Goal: Information Seeking & Learning: Learn about a topic

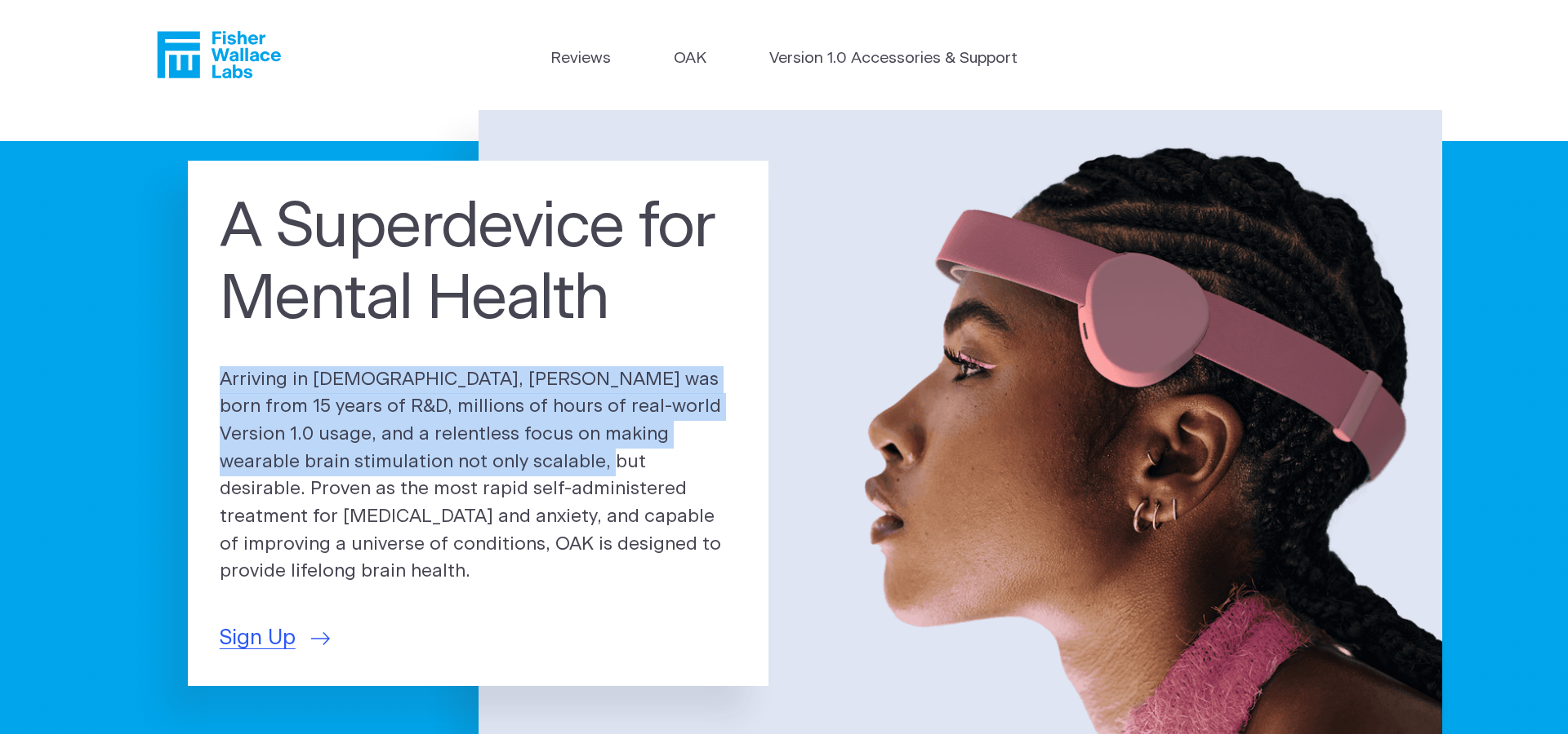
drag, startPoint x: 406, startPoint y: 356, endPoint x: 460, endPoint y: 483, distance: 138.0
click at [460, 483] on div "A Superdevice for Mental Health Arriving in 2025, OAK was born from 15 years of…" at bounding box center [477, 423] width 580 height 525
click at [451, 487] on p "Arriving in 2025, OAK was born from 15 years of R&D, millions of hours of real-…" at bounding box center [478, 476] width 518 height 220
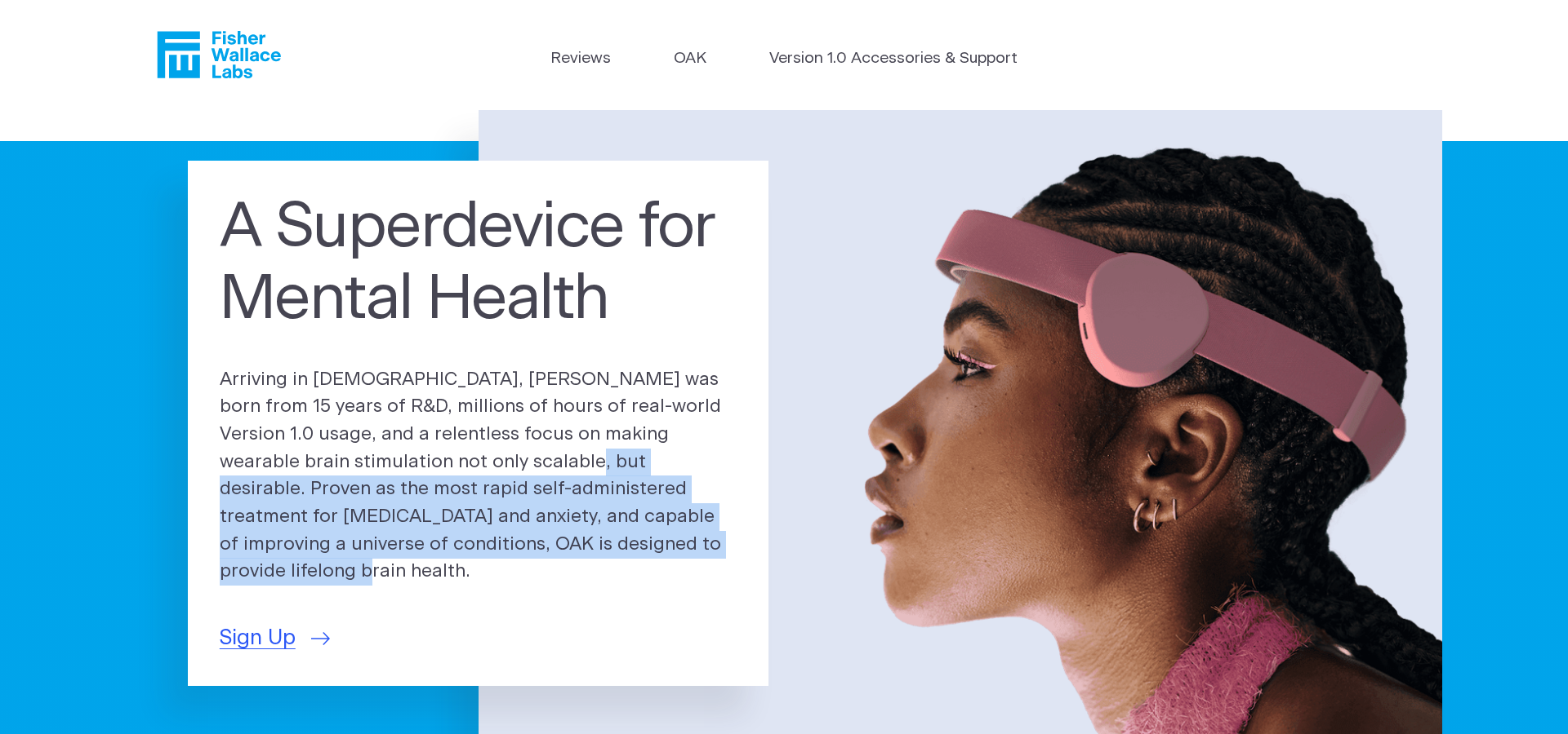
drag, startPoint x: 451, startPoint y: 487, endPoint x: 644, endPoint y: 550, distance: 203.0
click at [644, 550] on p "Arriving in 2025, OAK was born from 15 years of R&D, millions of hours of real-…" at bounding box center [478, 476] width 518 height 220
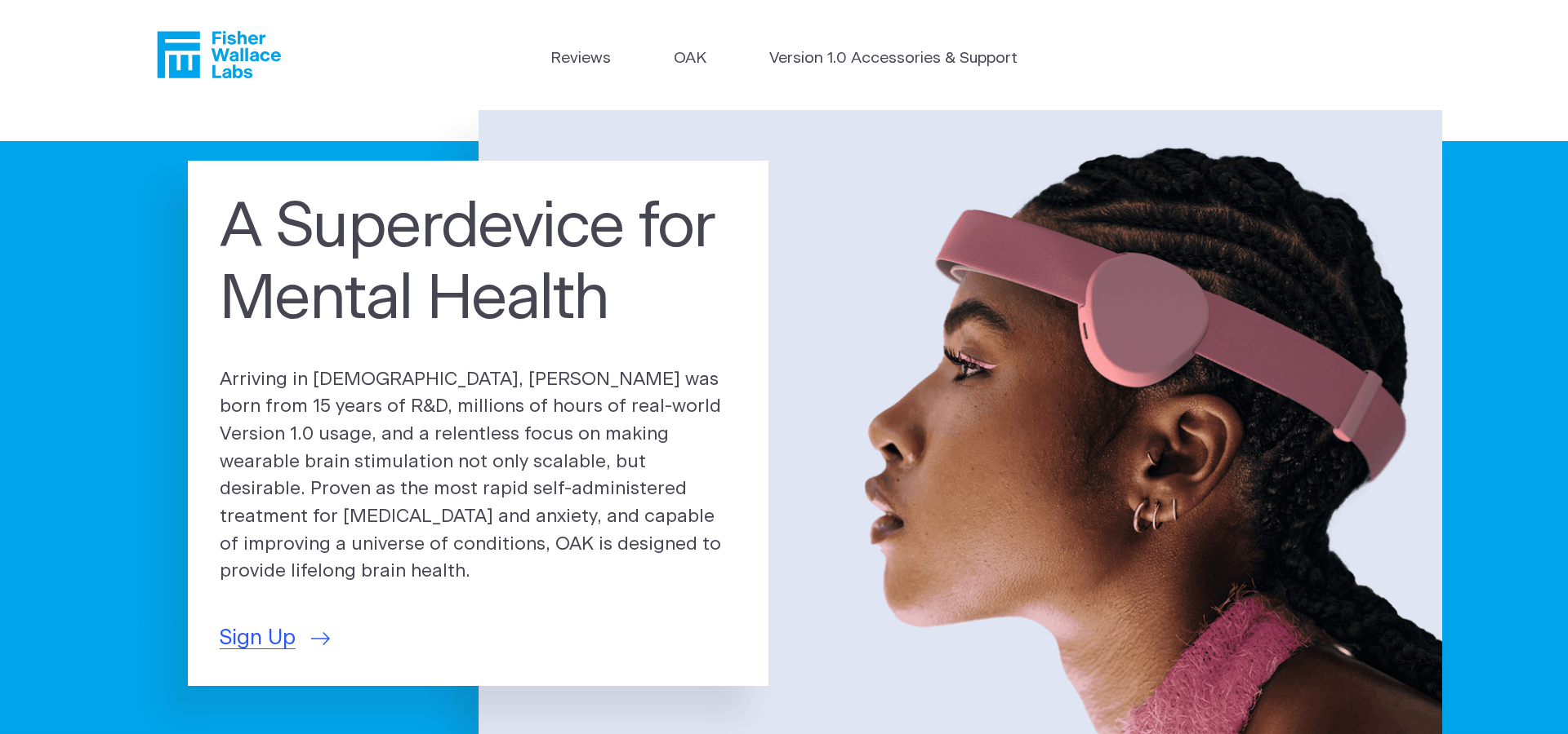
click at [644, 550] on p "Arriving in 2025, OAK was born from 15 years of R&D, millions of hours of real-…" at bounding box center [478, 476] width 518 height 220
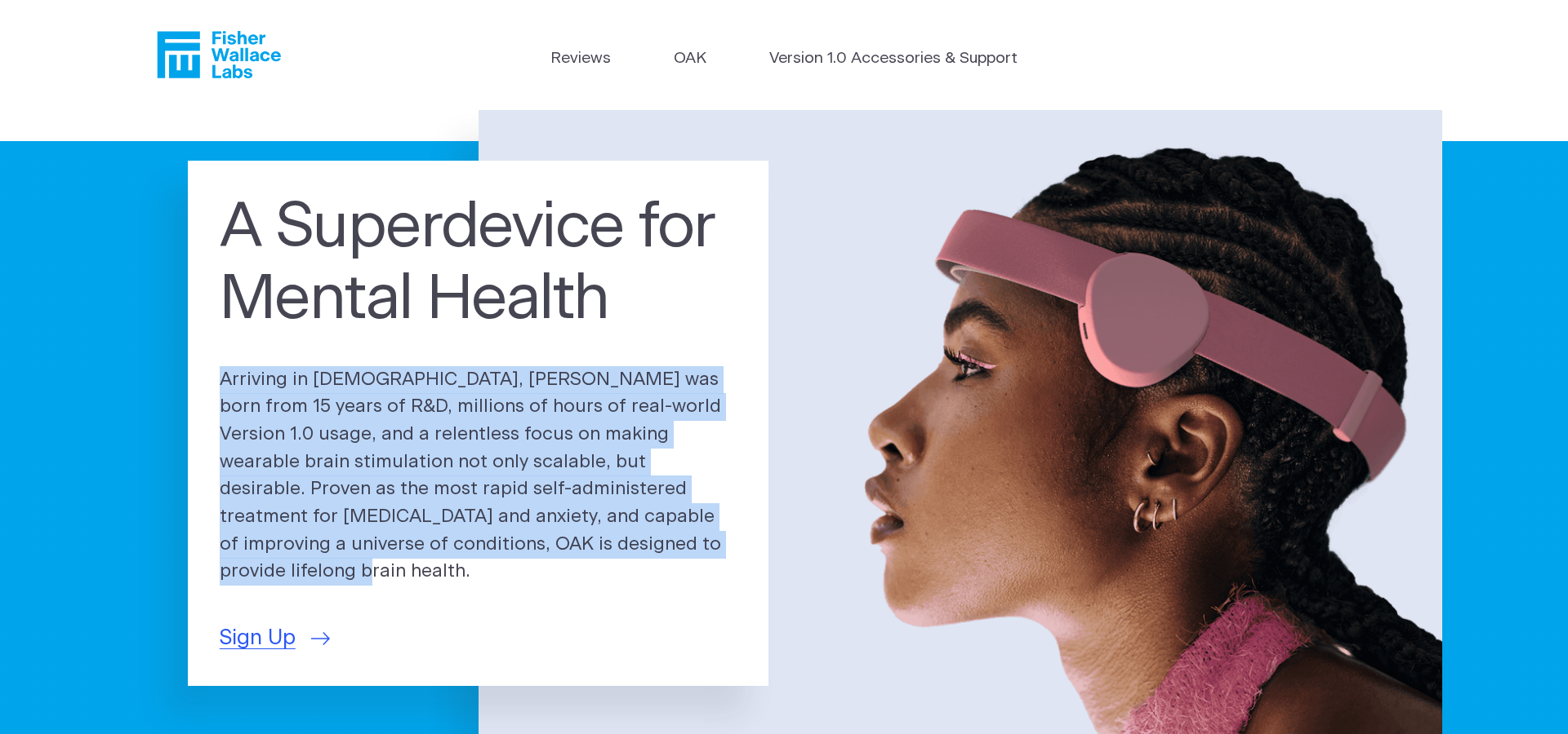
drag, startPoint x: 644, startPoint y: 550, endPoint x: 439, endPoint y: 355, distance: 282.9
click at [439, 355] on div "A Superdevice for Mental Health Arriving in 2025, OAK was born from 15 years of…" at bounding box center [477, 423] width 580 height 525
drag, startPoint x: 439, startPoint y: 355, endPoint x: 625, endPoint y: 553, distance: 271.7
click at [625, 553] on div "A Superdevice for Mental Health Arriving in 2025, OAK was born from 15 years of…" at bounding box center [477, 423] width 580 height 525
click at [625, 553] on p "Arriving in 2025, OAK was born from 15 years of R&D, millions of hours of real-…" at bounding box center [478, 476] width 518 height 220
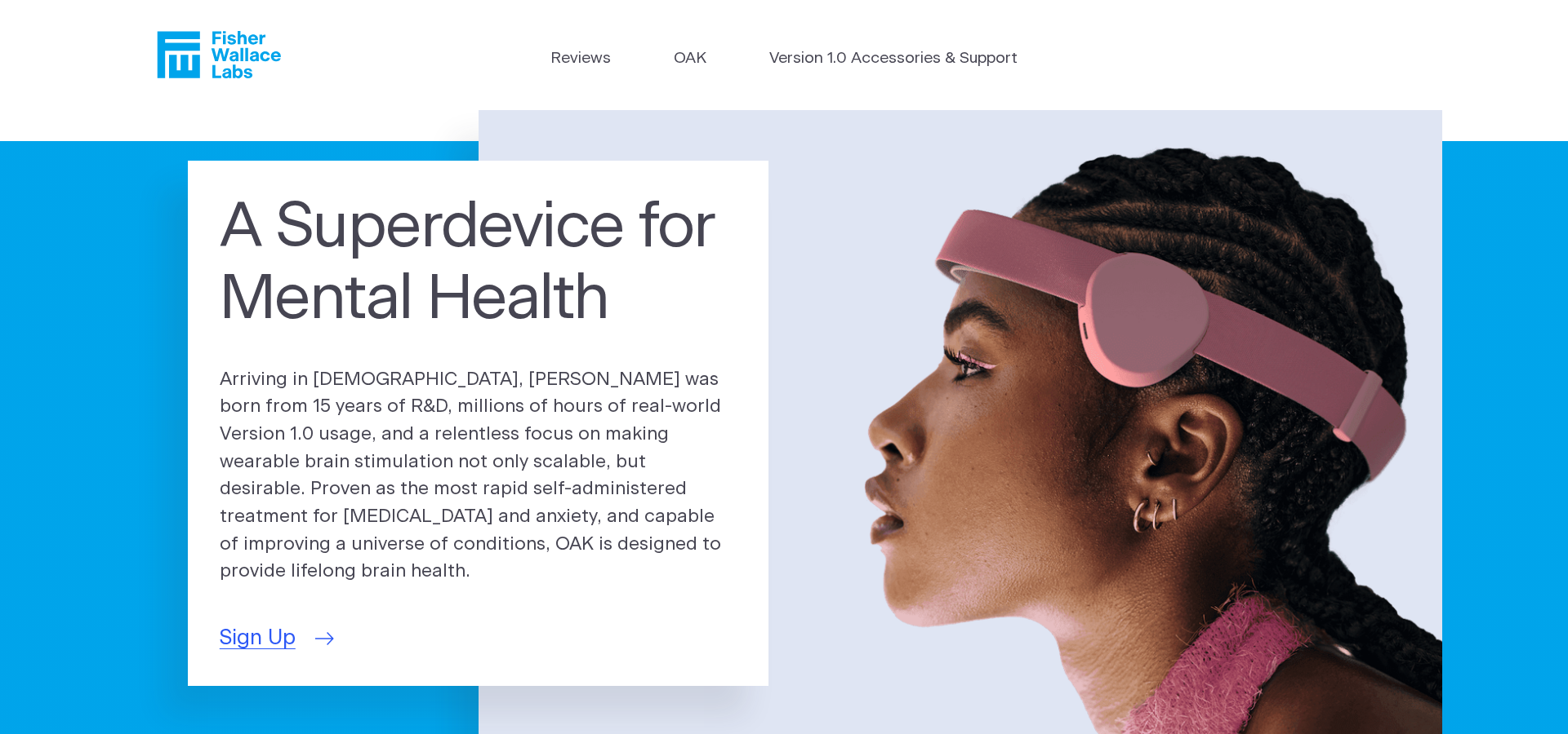
click at [329, 632] on icon at bounding box center [324, 638] width 18 height 13
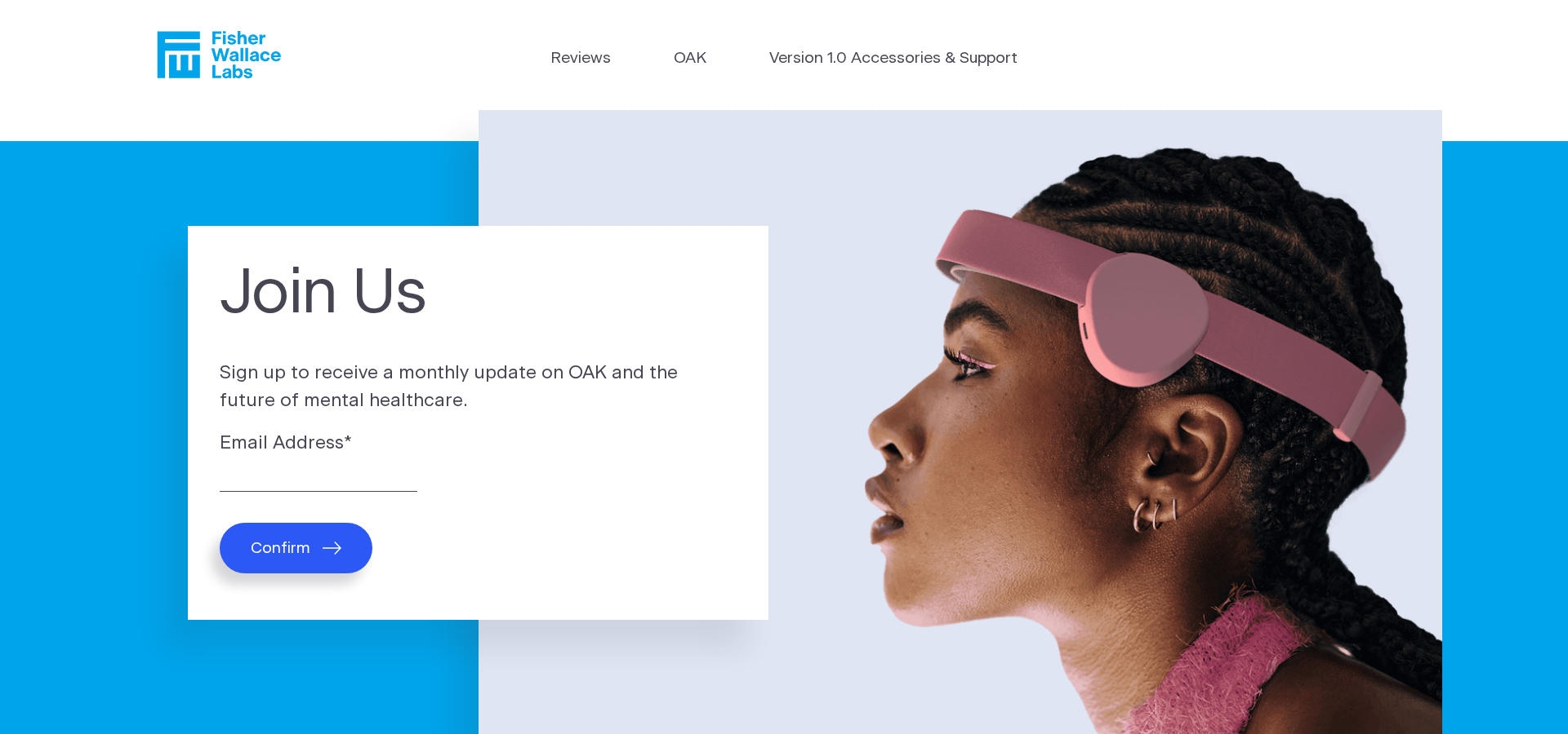
drag, startPoint x: 622, startPoint y: 393, endPoint x: 595, endPoint y: 347, distance: 53.3
click at [595, 347] on div "Join Us Sign up to receive a monthly update on OAK and the future of mental hea…" at bounding box center [477, 423] width 580 height 394
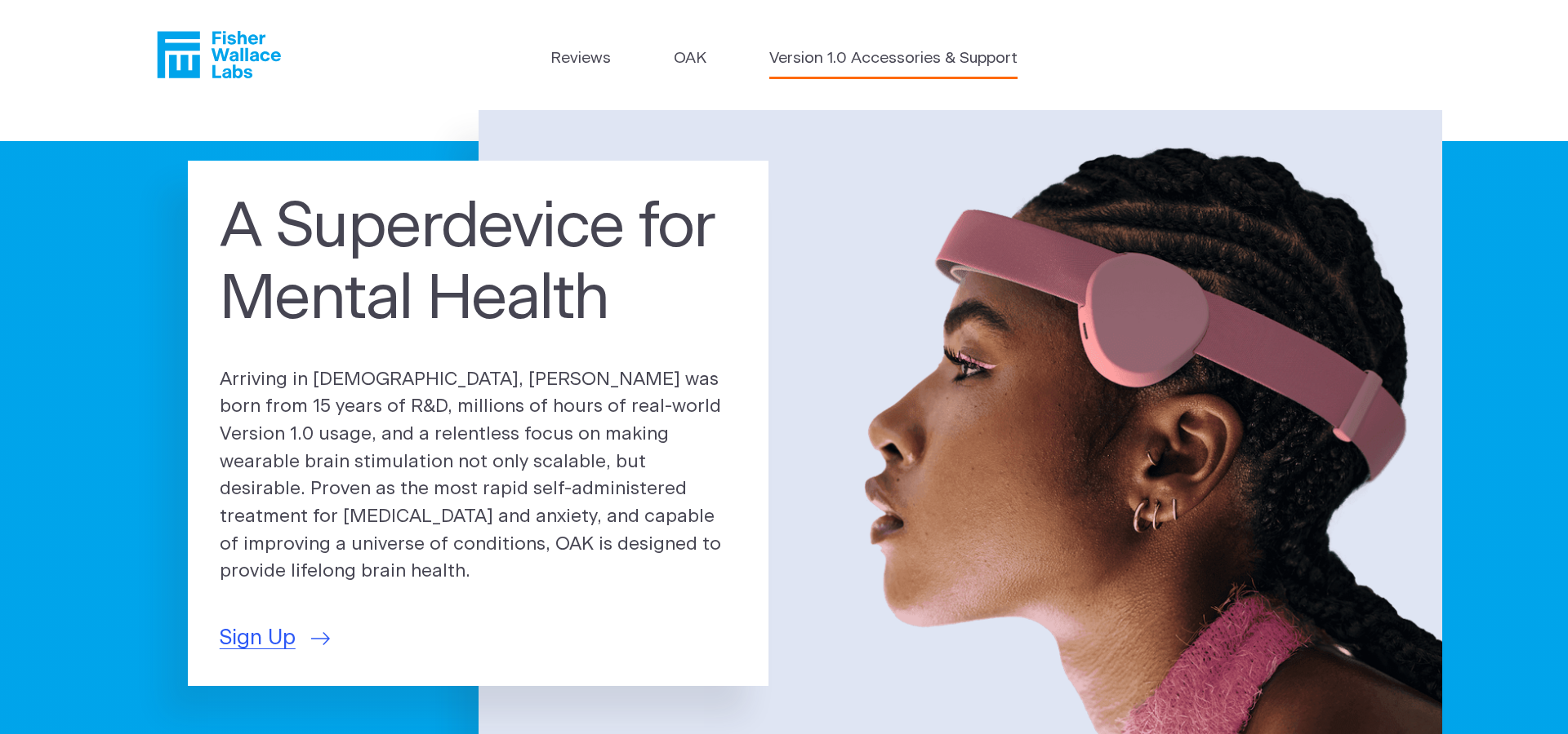
click at [864, 61] on link "Version 1.0 Accessories & Support" at bounding box center [894, 59] width 249 height 23
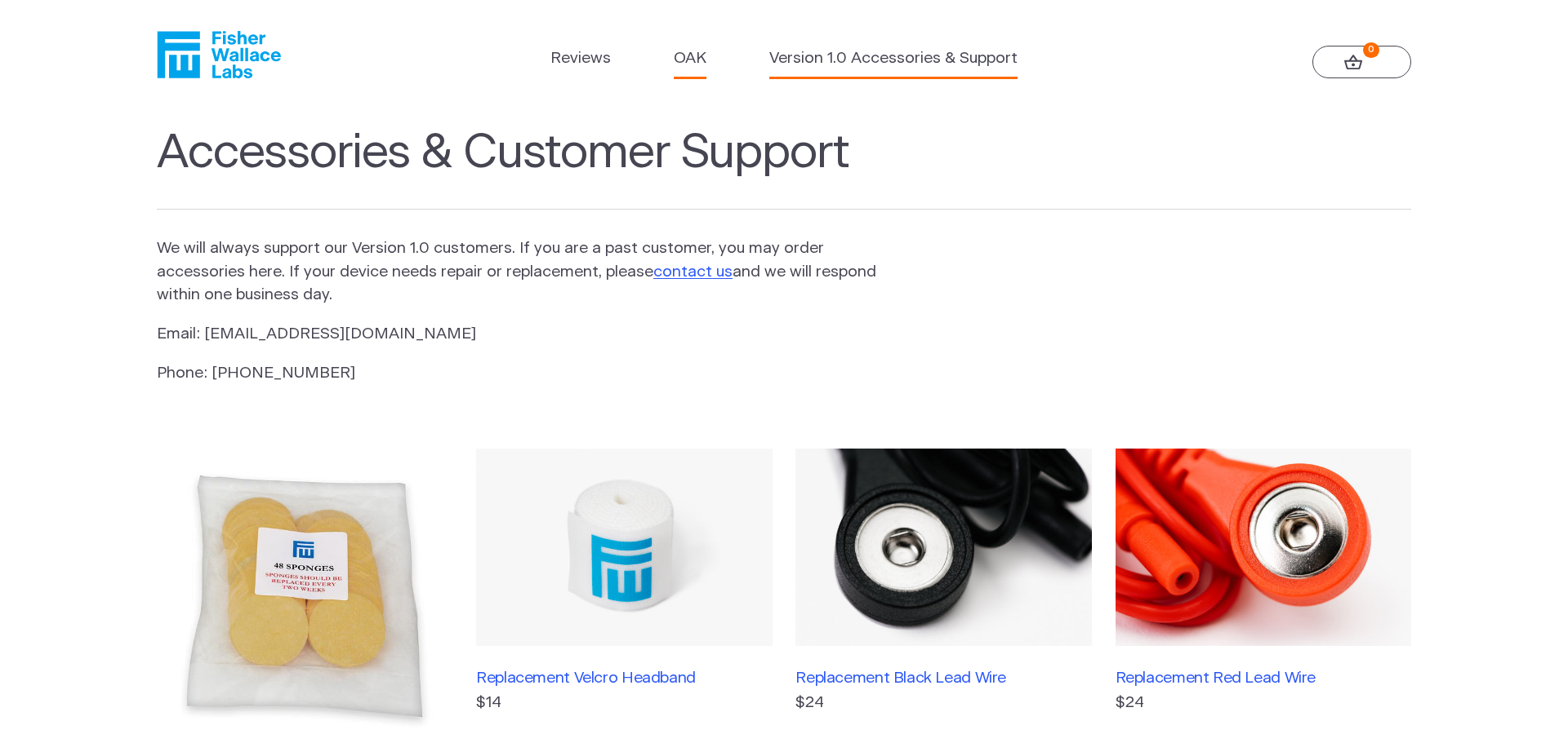
click at [684, 65] on link "OAK" at bounding box center [690, 59] width 33 height 23
